Goal: Transaction & Acquisition: Purchase product/service

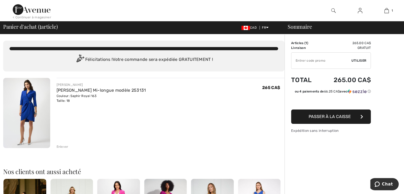
click at [30, 110] on img at bounding box center [26, 113] width 47 height 70
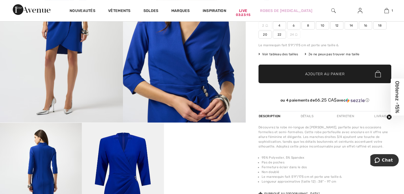
scroll to position [106, 0]
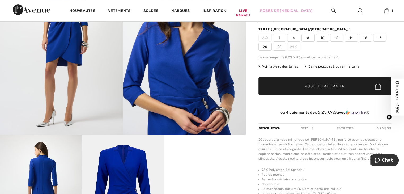
click at [378, 36] on span "18" at bounding box center [379, 38] width 13 height 8
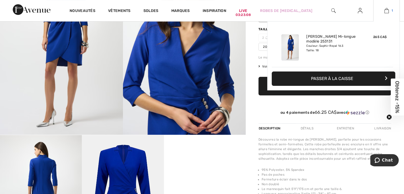
click at [388, 8] on img at bounding box center [386, 10] width 5 height 6
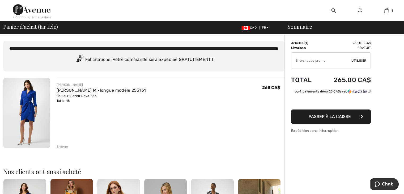
click at [31, 110] on img at bounding box center [26, 113] width 47 height 70
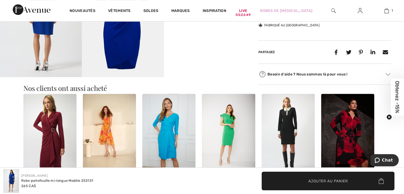
scroll to position [319, 0]
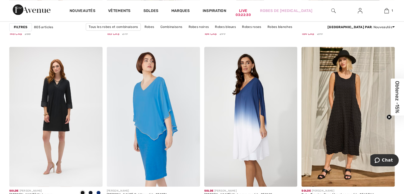
scroll to position [983, 0]
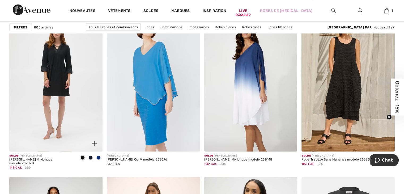
click at [99, 156] on span at bounding box center [98, 157] width 4 height 4
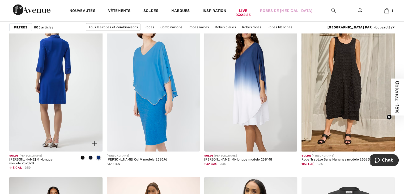
click at [65, 83] on img at bounding box center [55, 82] width 93 height 140
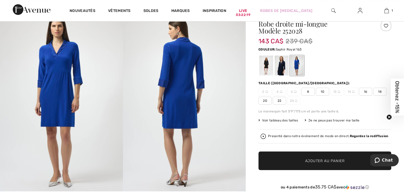
scroll to position [53, 0]
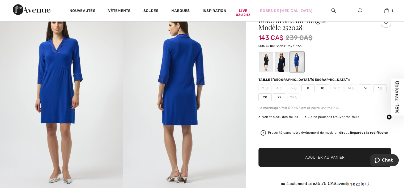
click at [379, 88] on span "18" at bounding box center [379, 88] width 13 height 8
click at [329, 159] on span "Ajouter au panier" at bounding box center [325, 158] width 40 height 6
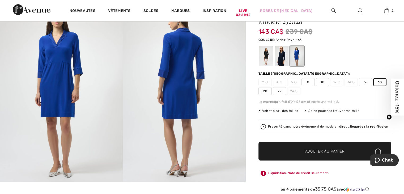
scroll to position [0, 0]
